Goal: Task Accomplishment & Management: Complete application form

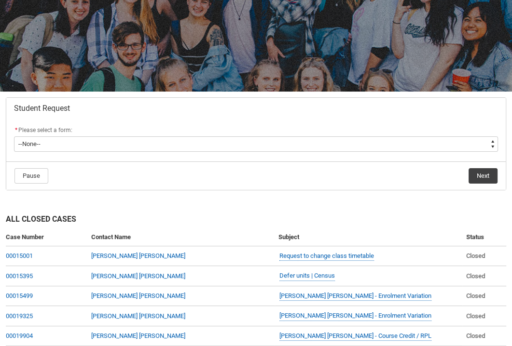
scroll to position [108, 0]
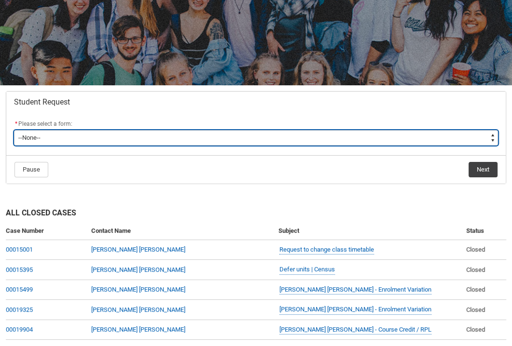
click at [189, 134] on select "--None-- Academic Transcript Application to Appeal Assignment Extension Change …" at bounding box center [256, 137] width 484 height 15
type lightning-select "Special_Consideration_Choice"
click at [14, 130] on select "--None-- Academic Transcript Application to Appeal Assignment Extension Change …" at bounding box center [256, 137] width 484 height 15
select select "Special_Consideration_Choice"
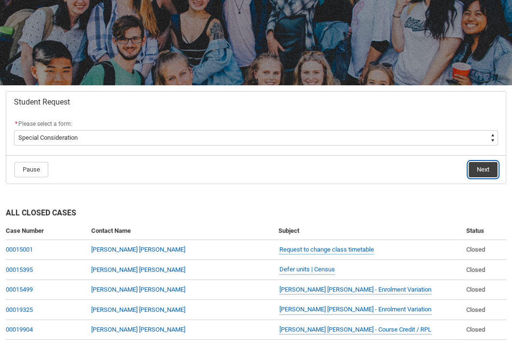
click at [491, 166] on button "Next" at bounding box center [482, 169] width 29 height 15
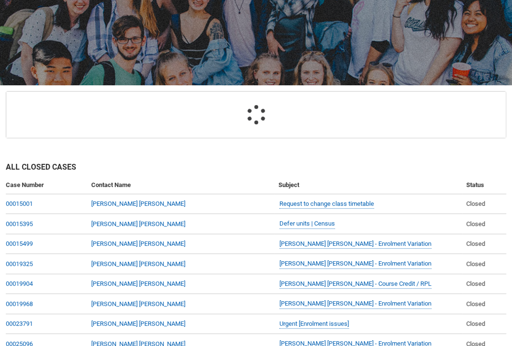
scroll to position [102, 0]
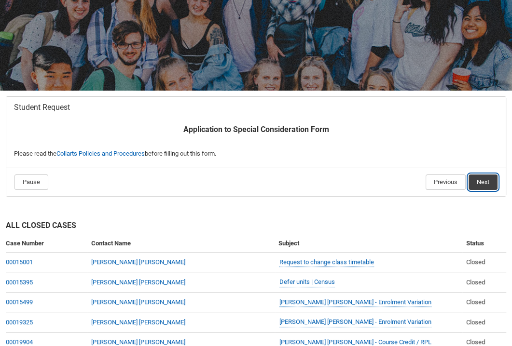
click at [492, 185] on button "Next" at bounding box center [482, 182] width 29 height 15
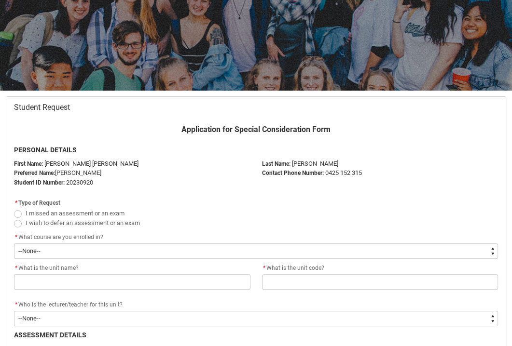
scroll to position [180, 0]
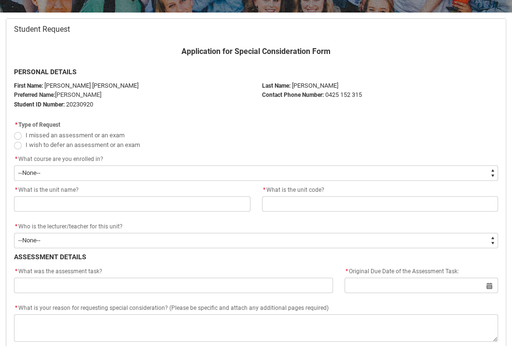
click at [49, 132] on span "I missed an assessment or an exam" at bounding box center [75, 135] width 99 height 7
click at [14, 130] on input "I missed an assessment or an exam" at bounding box center [14, 130] width 0 height 0
radio input "true"
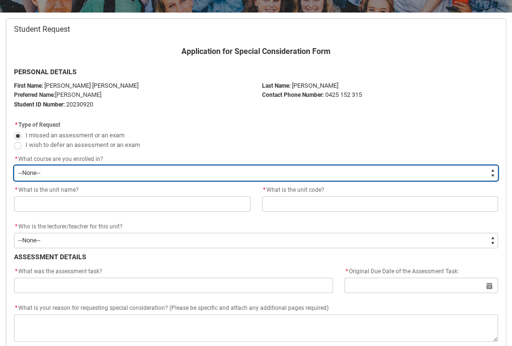
click at [44, 172] on select "--None-- Bachelor of Game Design" at bounding box center [256, 172] width 484 height 15
type lightning-select "recordPicklist_ProgramEnrollment.a0jOZ000003EaWXYA0"
click at [14, 165] on select "--None-- Bachelor of Game Design" at bounding box center [256, 172] width 484 height 15
select select "recordPicklist_ProgramEnrollment.a0jOZ000003EaWXYA0"
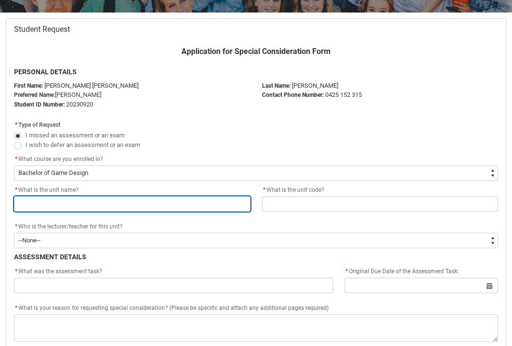
click at [44, 199] on input "Redu_Student_Request flow" at bounding box center [132, 203] width 236 height 15
type lightning-primitive-input-simple "Introduction to Extended Reality"
type input "Introduction to Extended Reality"
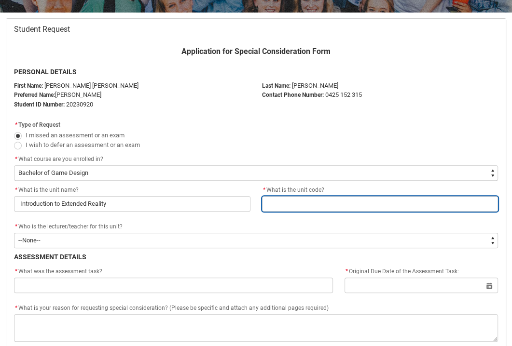
click at [287, 196] on input "Redu_Student_Request flow" at bounding box center [380, 203] width 236 height 15
type lightning-primitive-input-simple "GADIER4"
type input "GADIER4"
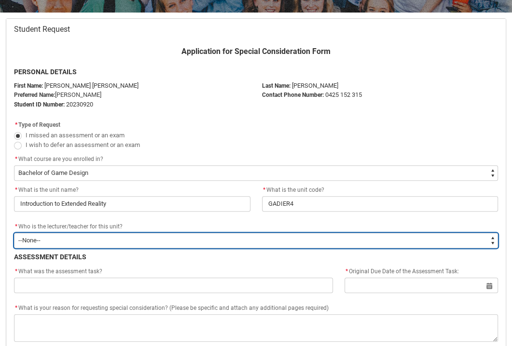
click at [150, 240] on select "--None-- [PERSON_NAME] [PERSON_NAME] [PERSON_NAME] [PERSON_NAME] [PERSON_NAME] …" at bounding box center [256, 240] width 484 height 15
type lightning-select "Faculty_NamefromAtoM.0035g00000b9AZyAAM"
click at [14, 233] on select "--None-- [PERSON_NAME] [PERSON_NAME] [PERSON_NAME] [PERSON_NAME] [PERSON_NAME] …" at bounding box center [256, 240] width 484 height 15
select select "Faculty_NamefromAtoM.0035g00000b9AZyAAM"
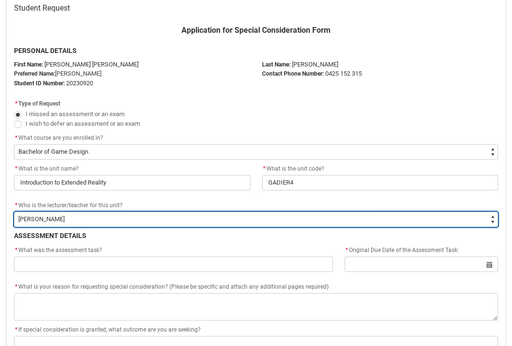
click at [129, 224] on select "--None-- [PERSON_NAME] [PERSON_NAME] [PERSON_NAME] [PERSON_NAME] [PERSON_NAME] …" at bounding box center [256, 219] width 484 height 15
type lightning-select "Faculty_NamefromAtoM.003OZ000006PXNBYA4"
click at [14, 212] on select "--None-- [PERSON_NAME] [PERSON_NAME] [PERSON_NAME] [PERSON_NAME] [PERSON_NAME] …" at bounding box center [256, 219] width 484 height 15
select select "Faculty_NamefromAtoM.003OZ000006PXNBYA4"
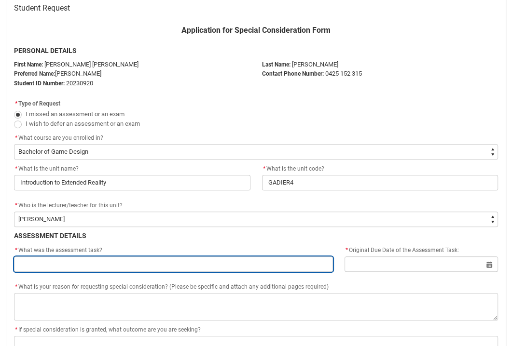
click at [110, 259] on input "Redu_Student_Request flow" at bounding box center [173, 264] width 319 height 15
type lightning-primitive-input-simple "Assignment 1 - AR scavenger [PERSON_NAME]"
type input "Assignment 1 - AR scavenger [PERSON_NAME]"
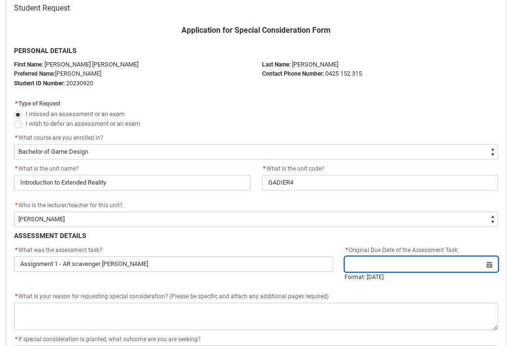
click at [440, 261] on input "Redu_Student_Request flow" at bounding box center [420, 264] width 153 height 15
select select "2025"
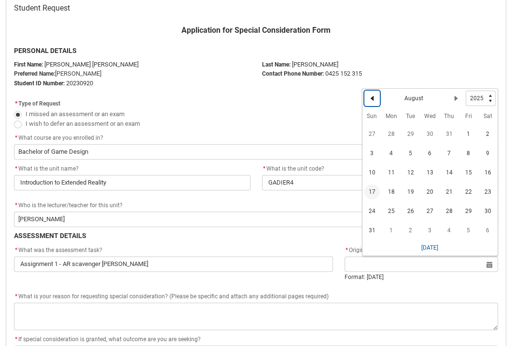
click at [372, 97] on lightning-primitive-icon "Date picker: August" at bounding box center [372, 98] width 7 height 7
click at [430, 172] on span "16" at bounding box center [429, 172] width 15 height 15
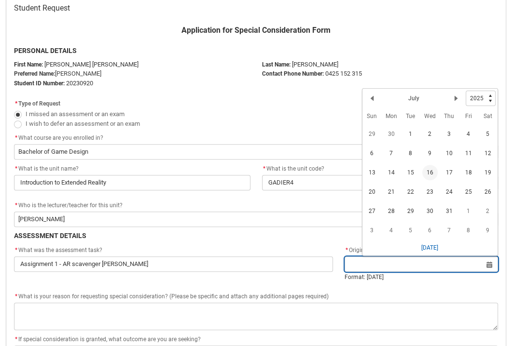
type lightning-datepicker "[DATE]"
type lightning-input "[DATE]"
type input "[DATE]"
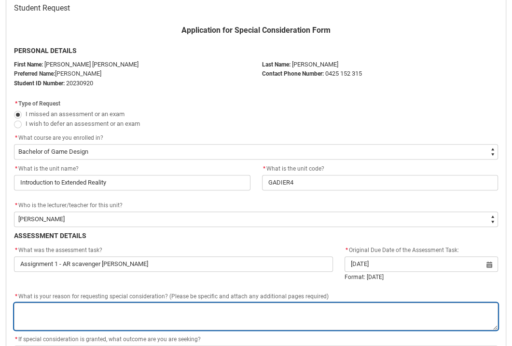
click at [122, 303] on textarea "*" at bounding box center [256, 316] width 484 height 27
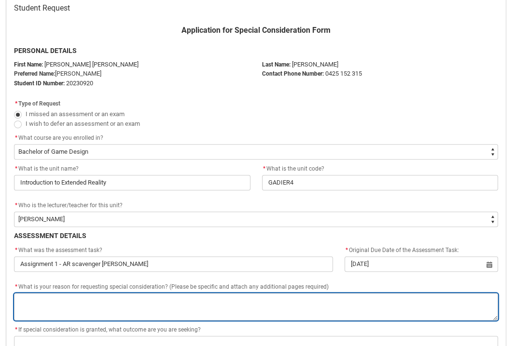
paste textarea "Loremip Dolorsitametc Adipisc E se doeiusmodt incidid utlaboreetdol mag al enim…"
type lightning-textarea "Loremip Dolorsitametc Adipisc E se doeiusmodt incidid utlaboreetdol mag al enim…"
type textarea "Loremip Dolorsitametc Adipisc E se doeiusmodt incidid utlaboreetdol mag al enim…"
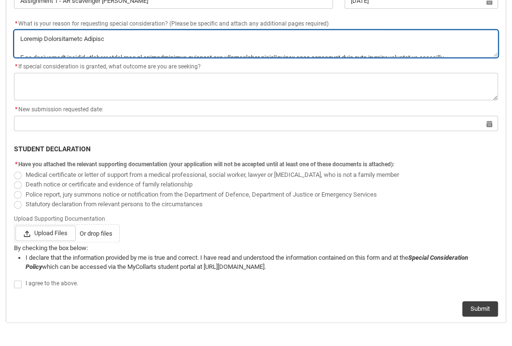
scroll to position [464, 0]
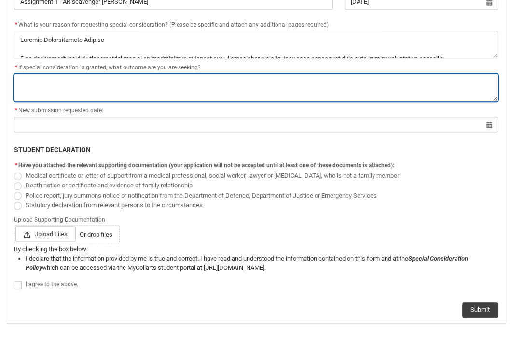
click at [95, 74] on textarea "*" at bounding box center [256, 87] width 484 height 27
type lightning-textarea "T"
type textarea "T"
type lightning-textarea "To"
type textarea "To"
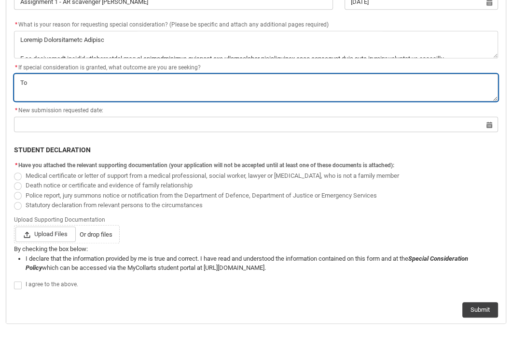
type lightning-textarea "To"
type textarea "To"
type lightning-textarea "To b"
type textarea "To b"
type lightning-textarea "To be"
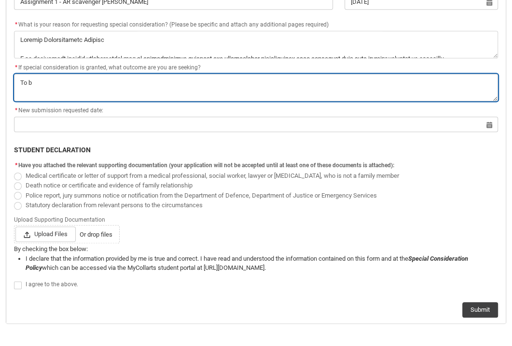
type textarea "To be"
type lightning-textarea "To be"
type textarea "To be"
type lightning-textarea "To be"
type textarea "To be"
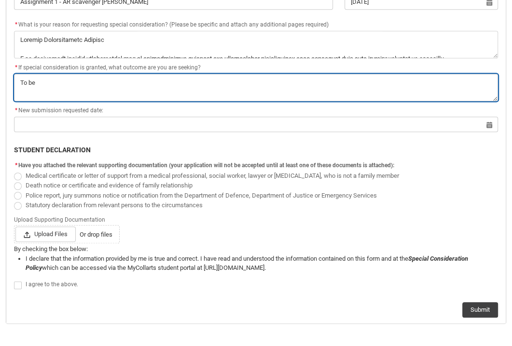
type lightning-textarea "To b"
type textarea "To b"
type lightning-textarea "To"
type textarea "To"
type lightning-textarea "To b"
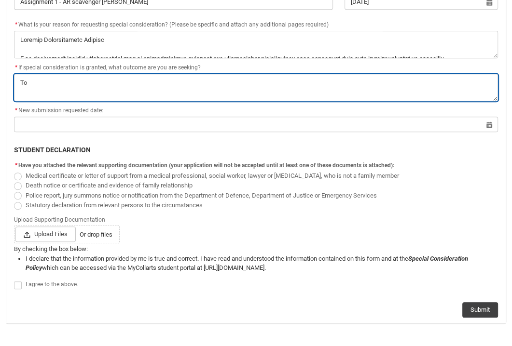
type textarea "To b"
type lightning-textarea "To be"
type textarea "To be"
type lightning-textarea "To b"
type textarea "To b"
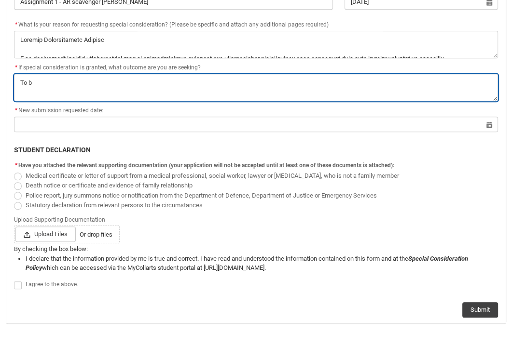
type lightning-textarea "To"
type textarea "To"
type lightning-textarea "To"
type textarea "To"
type lightning-textarea "T"
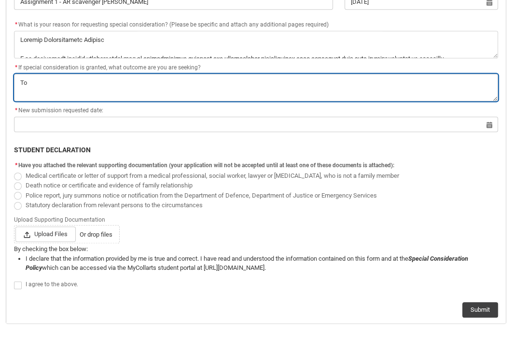
type textarea "T"
type lightning-textarea "T"
type textarea "T"
type lightning-textarea "To"
type textarea "To"
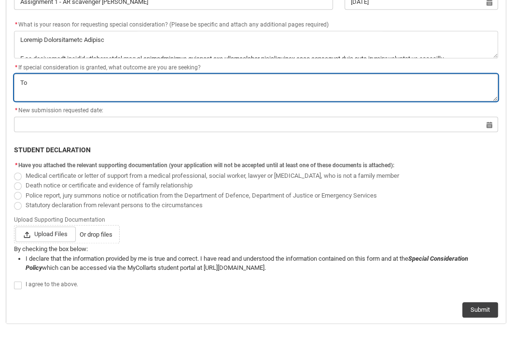
type lightning-textarea "To"
type textarea "To"
type lightning-textarea "To b"
type textarea "To b"
type lightning-textarea "To be"
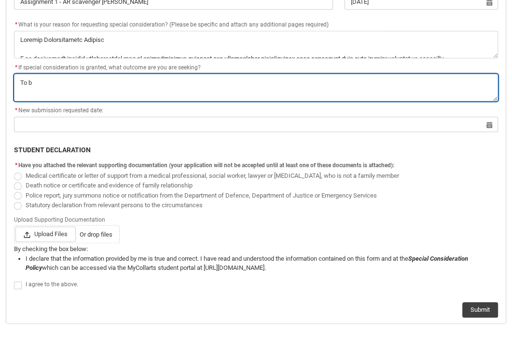
type textarea "To be"
type lightning-textarea "To be"
type textarea "To be"
type lightning-textarea "To be m"
type textarea "To be m"
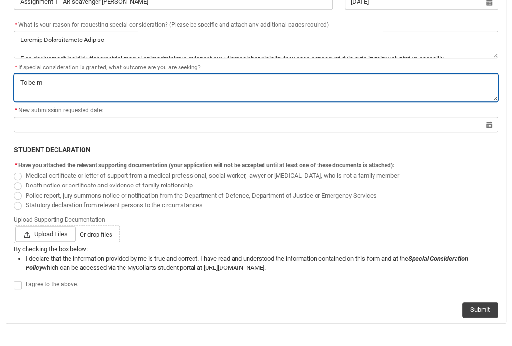
type lightning-textarea "To be ma"
type textarea "To be ma"
type lightning-textarea "To be mar"
type textarea "To be mar"
type lightning-textarea "To be mark"
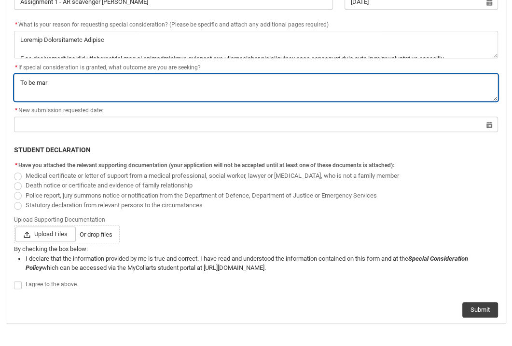
type textarea "To be mark"
type lightning-textarea "To be marke"
type textarea "To be marke"
type lightning-textarea "To be marked"
type textarea "To be marked"
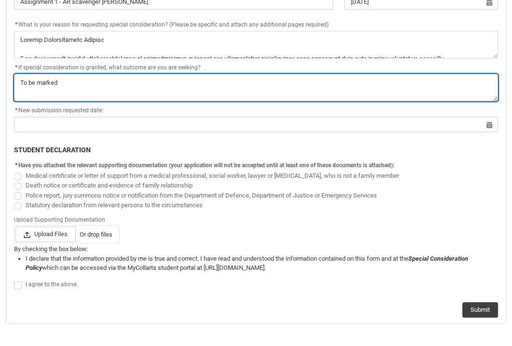
type lightning-textarea "To be marked"
type textarea "To be marked"
type lightning-textarea "To be marked w"
type textarea "To be marked w"
type lightning-textarea "To be marked wi"
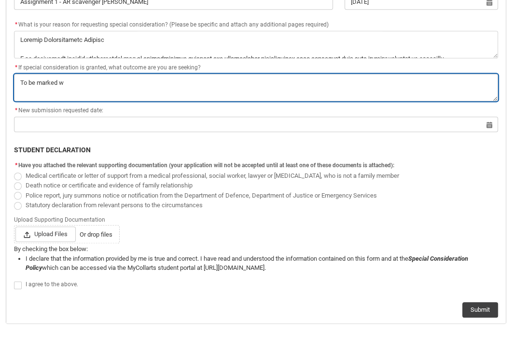
type textarea "To be marked wi"
type lightning-textarea "To be marked wit"
type textarea "To be marked wit"
type lightning-textarea "To be marked with"
type textarea "To be marked with"
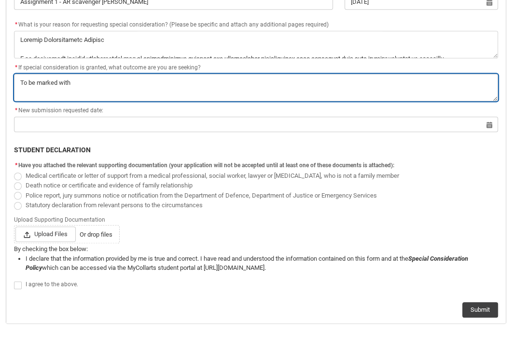
type lightning-textarea "To be marked witho"
type textarea "To be marked witho"
type lightning-textarea "To be marked withou"
type textarea "To be marked withou"
type lightning-textarea "To be marked without"
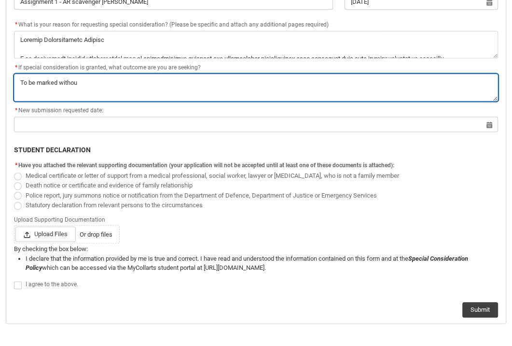
type textarea "To be marked without"
type lightning-textarea "To be marked without"
type textarea "To be marked without"
type lightning-textarea "To be marked without l"
type textarea "To be marked without l"
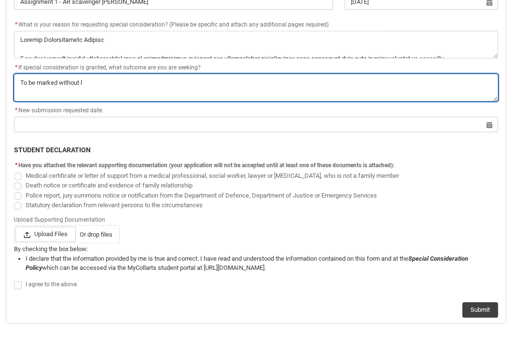
type lightning-textarea "To be marked without la"
type textarea "To be marked without la"
type lightning-textarea "To be marked without lat"
type textarea "To be marked without lat"
type lightning-textarea "To be marked without late"
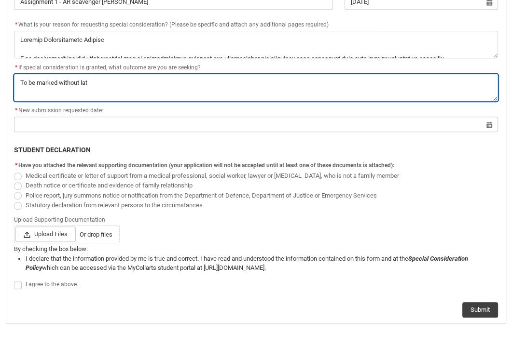
type textarea "To be marked without late"
type lightning-textarea "To be marked without late"
type textarea "To be marked without late"
type lightning-textarea "To be marked without late p"
type textarea "To be marked without late p"
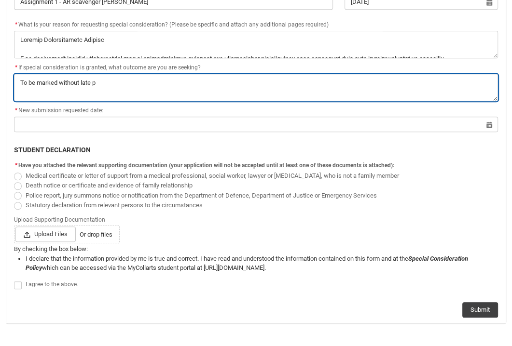
type lightning-textarea "To be marked without late pe"
type textarea "To be marked without late pe"
type lightning-textarea "To be marked without late pen"
type textarea "To be marked without late pen"
type lightning-textarea "To be marked without late [PERSON_NAME]"
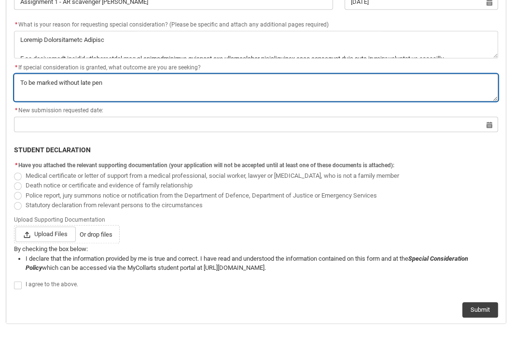
type textarea "To be marked without late [PERSON_NAME]"
type lightning-textarea "To be marked without late penal"
type textarea "To be marked without late penal"
type lightning-textarea "To be marked without late penali"
type textarea "To be marked without late penali"
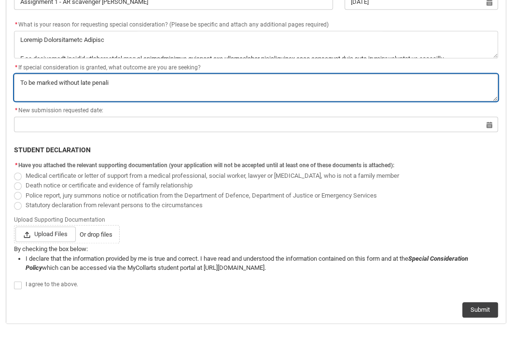
type lightning-textarea "To be marked without late penalit"
type textarea "To be marked without late penalit"
type lightning-textarea "To be marked without late penaliti"
type textarea "To be marked without late penaliti"
type lightning-textarea "To be marked without late penalitie"
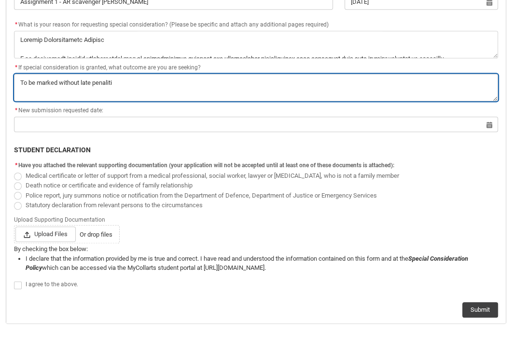
type textarea "To be marked without late penalitie"
type lightning-textarea "To be marked without late penalities"
type textarea "To be marked without late penalities"
type lightning-textarea "To be marked without late penalities."
type textarea "To be marked without late penalities."
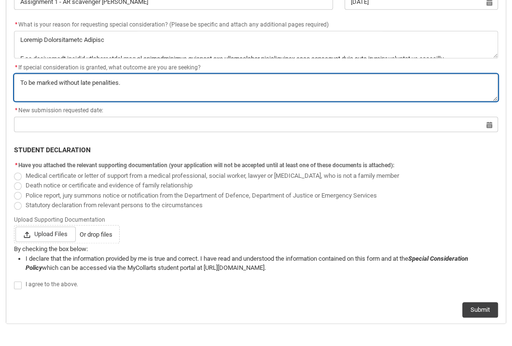
type lightning-textarea "To be marked without late penalities."
type textarea "To be marked without late penalities."
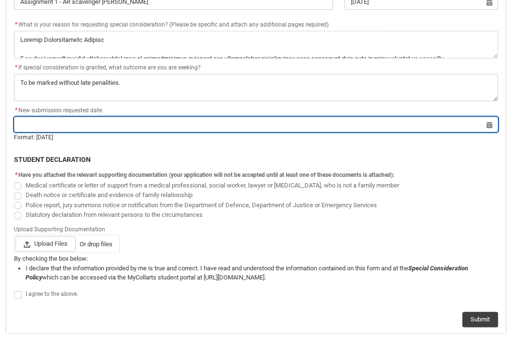
click at [39, 117] on input "Redu_Student_Request flow" at bounding box center [256, 124] width 484 height 15
select select "2025"
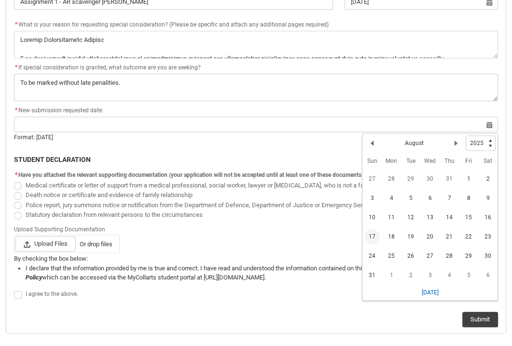
click at [366, 236] on span "17" at bounding box center [371, 236] width 15 height 15
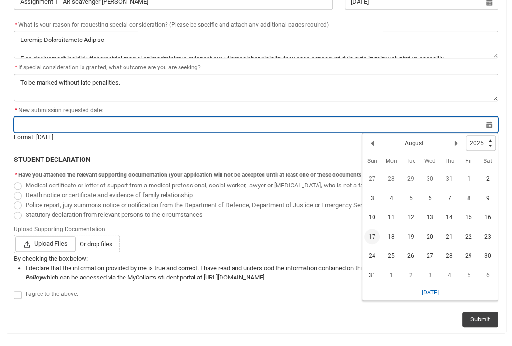
type lightning-datepicker "[DATE]"
type lightning-input "[DATE]"
type input "[DATE]"
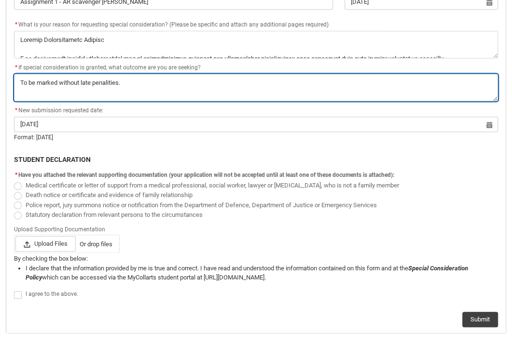
click at [128, 86] on textarea "*" at bounding box center [256, 87] width 484 height 27
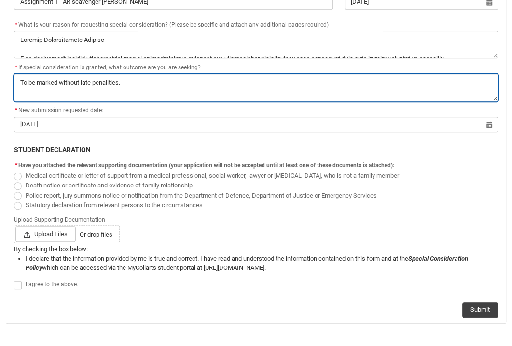
type lightning-textarea "ITo be marked without late penalities."
type textarea "ITo be marked without late penalities."
type lightning-textarea "ItTo be marked without late penalities."
type textarea "ItTo be marked without late penalities."
type lightning-textarea "It To be marked without late penalities."
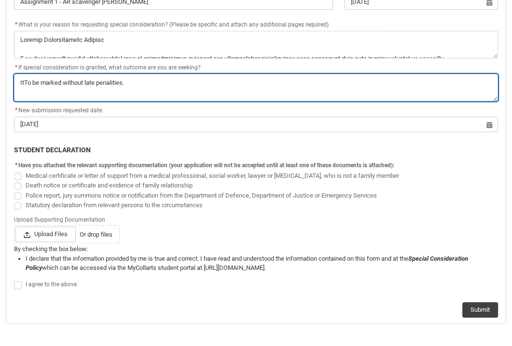
type textarea "It To be marked without late penalities."
type lightning-textarea "It hTo be marked without late penalities."
type textarea "It hTo be marked without late penalities."
type lightning-textarea "It haTo be marked without late penalities."
type textarea "It haTo be marked without late penalities."
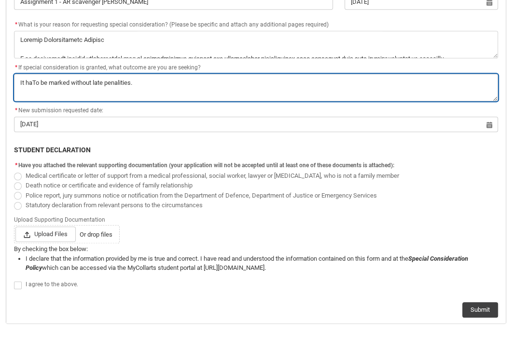
type lightning-textarea "It hasTo be marked without late penalities."
type textarea "It hasTo be marked without late penalities."
type lightning-textarea "It has To be marked without late penalities."
type textarea "It has To be marked without late penalities."
type lightning-textarea "It has bTo be marked without late penalities."
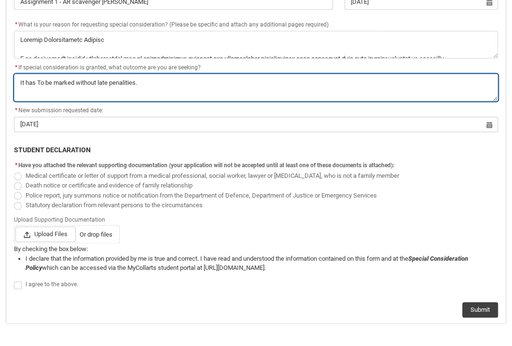
type textarea "It has bTo be marked without late penalities."
type lightning-textarea "It has beTo be marked without late penalities."
type textarea "It has beTo be marked without late penalities."
type lightning-textarea "It has beeTo be marked without late penalities."
type textarea "It has beeTo be marked without late penalities."
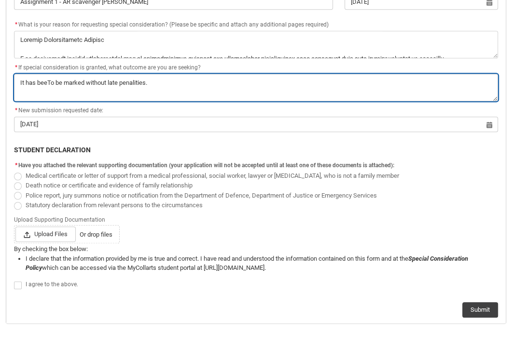
type lightning-textarea "It has beenTo be marked without late penalities."
type textarea "It has beenTo be marked without late penalities."
type lightning-textarea "It has been To be marked without late penalities."
type textarea "It has been To be marked without late penalities."
type lightning-textarea "It has been rTo be marked without late penalities."
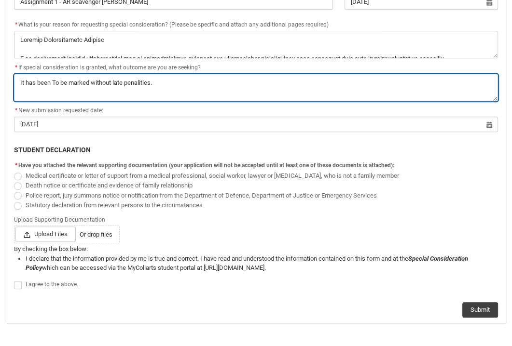
type textarea "It has been rTo be marked without late penalities."
type lightning-textarea "It has been reTo be marked without late penalities."
type textarea "It has been reTo be marked without late penalities."
type lightning-textarea "It has been resTo be marked without late penalities."
type textarea "It has been resTo be marked without late penalities."
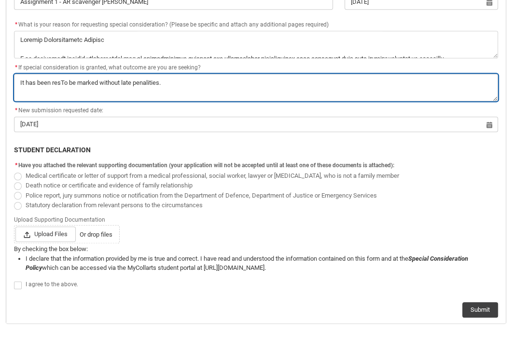
type lightning-textarea "It has been resuTo be marked without late penalities."
type textarea "It has been resuTo be marked without late penalities."
type lightning-textarea "It has been resubTo be marked without late penalities."
type textarea "It has been resubTo be marked without late penalities."
type lightning-textarea "It has been resubmTo be marked without late penalities."
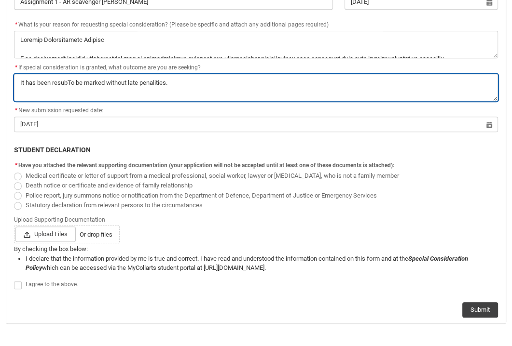
type textarea "It has been resubmTo be marked without late penalities."
type lightning-textarea "It has been resubmiTo be marked without late penalities."
type textarea "It has been resubmiTo be marked without late penalities."
type lightning-textarea "It has been resubmitTo be marked without late penalities."
type textarea "It has been resubmitTo be marked without late penalities."
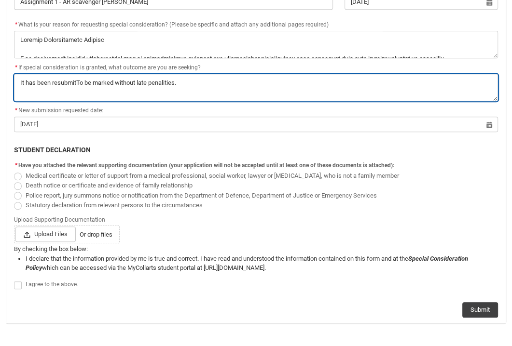
type lightning-textarea "It has been resubmittTo be marked without late penalities."
type textarea "It has been resubmittTo be marked without late penalities."
type lightning-textarea "It has been resubmitteTo be marked without late penalities."
type textarea "It has been resubmitteTo be marked without late penalities."
type lightning-textarea "It has been resubmittedTo be marked without late penalities."
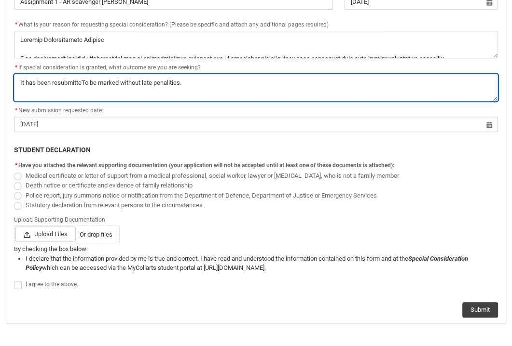
type textarea "It has been resubmittedTo be marked without late penalities."
type lightning-textarea "It has been [DOMAIN_NAME] be marked without late penalities."
type textarea "It has been [DOMAIN_NAME] be marked without late penalities."
type lightning-textarea "It has been resubmitted. To be marked without late penalities."
type textarea "It has been resubmitted. To be marked without late penalities."
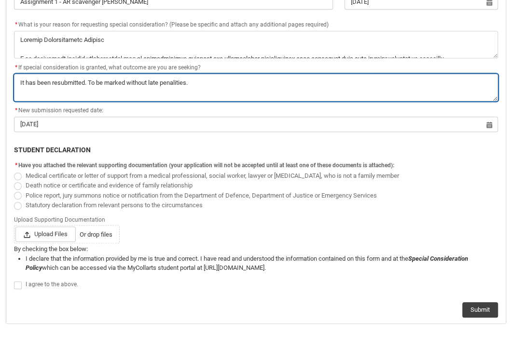
type lightning-textarea "It has been [DOMAIN_NAME] be marked without late penalities."
type textarea "It has been [DOMAIN_NAME] be marked without late penalities."
type lightning-textarea "It has been resubmittedTo be marked without late penalities."
type textarea "It has been resubmittedTo be marked without late penalities."
type lightning-textarea "It has been resubmitted To be marked without late penalities."
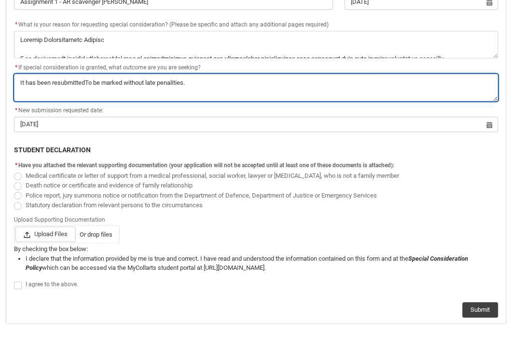
type textarea "It has been resubmitted To be marked without late penalities."
type lightning-textarea "It has been resubmitted aTo be marked without late penalities."
type textarea "It has been resubmitted aTo be marked without late penalities."
type lightning-textarea "It has been resubmitted anTo be marked without late penalities."
type textarea "It has been resubmitted anTo be marked without late penalities."
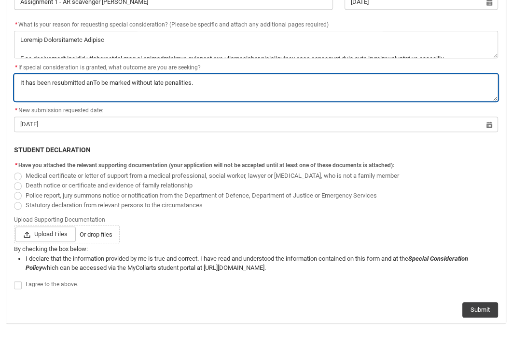
type lightning-textarea "It has been resubmitted andTo be marked without late penalities."
type textarea "It has been resubmitted andTo be marked without late penalities."
type lightning-textarea "It has been resubmitted and To be marked without late penalities."
type textarea "It has been resubmitted and To be marked without late penalities."
type lightning-textarea "It has been resubmitted and ITo be marked without late penalities."
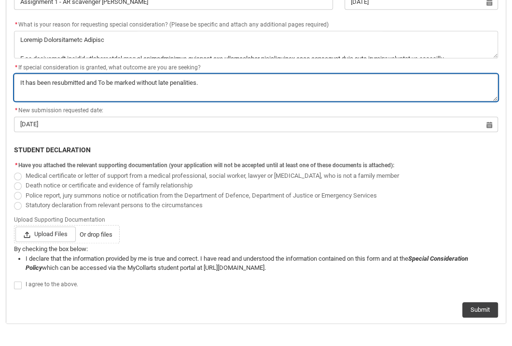
type textarea "It has been resubmitted and ITo be marked without late penalities."
type lightning-textarea "It has been resubmitted and I To be marked without late penalities."
click at [224, 82] on textarea "*" at bounding box center [256, 87] width 484 height 27
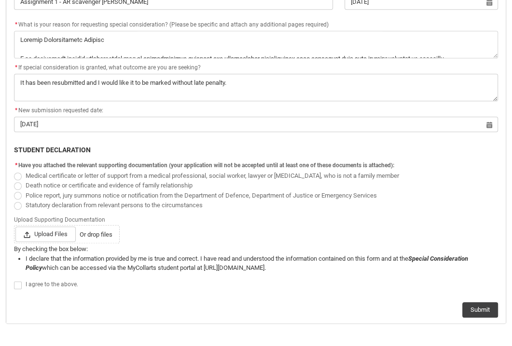
click at [68, 296] on div "Submit" at bounding box center [256, 306] width 484 height 23
click at [19, 202] on span "Redu_Student_Request flow" at bounding box center [18, 206] width 8 height 8
click at [14, 200] on input "Statutory declaration from relevant persons to the circumstances" at bounding box center [14, 200] width 0 height 0
click at [43, 238] on span "Upload Files" at bounding box center [45, 234] width 60 height 15
click at [15, 227] on input "Upload Files Or drop files" at bounding box center [15, 226] width 0 height 0
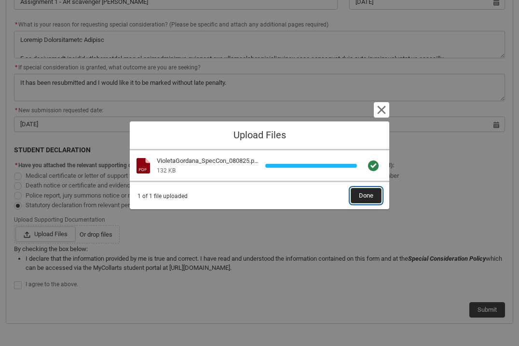
click at [367, 198] on span "Done" at bounding box center [366, 196] width 14 height 14
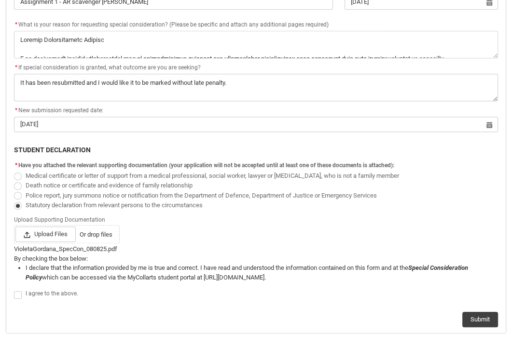
click at [17, 294] on span "Redu_Student_Request flow" at bounding box center [18, 295] width 8 height 8
click at [14, 290] on input "Redu_Student_Request flow" at bounding box center [14, 289] width 0 height 0
click at [482, 320] on button "Submit" at bounding box center [480, 319] width 36 height 15
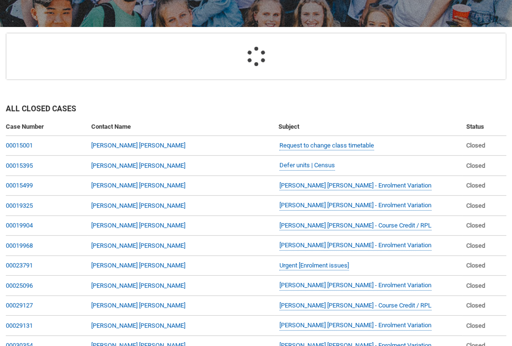
scroll to position [102, 0]
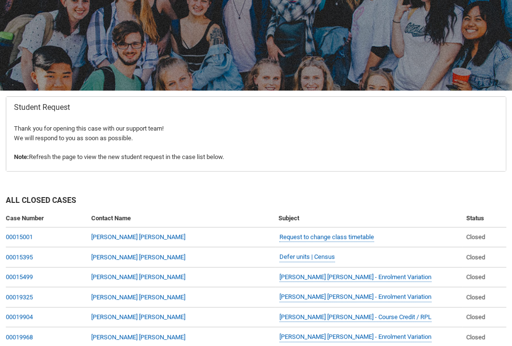
click at [71, 174] on div "Student Request Thank you for opening this case with our support team! We will …" at bounding box center [256, 134] width 512 height 87
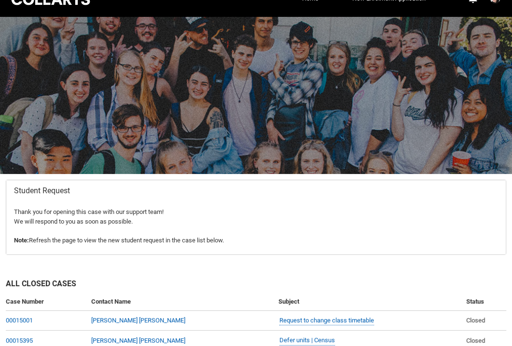
scroll to position [0, 0]
